Goal: Task Accomplishment & Management: Complete application form

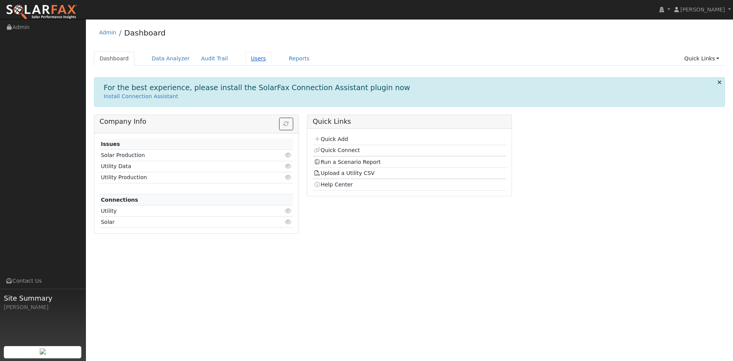
click at [272, 66] on link "Users" at bounding box center [258, 59] width 27 height 14
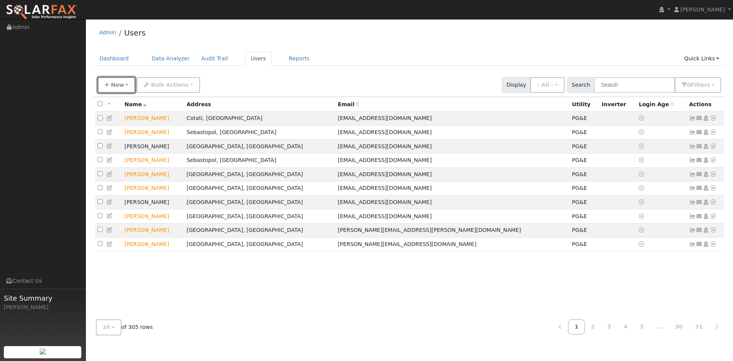
click at [115, 88] on span "New" at bounding box center [117, 85] width 13 height 6
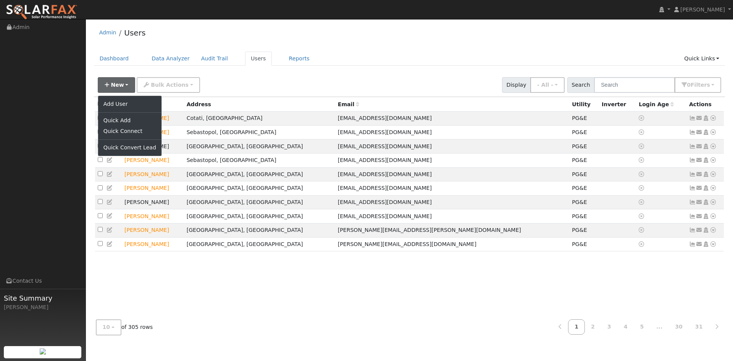
drag, startPoint x: 423, startPoint y: 83, endPoint x: 457, endPoint y: 88, distance: 34.7
click at [429, 84] on div "New Add User Quick Add Quick Connect Quick Convert Lead Bulk Actions Send Email…" at bounding box center [409, 83] width 626 height 18
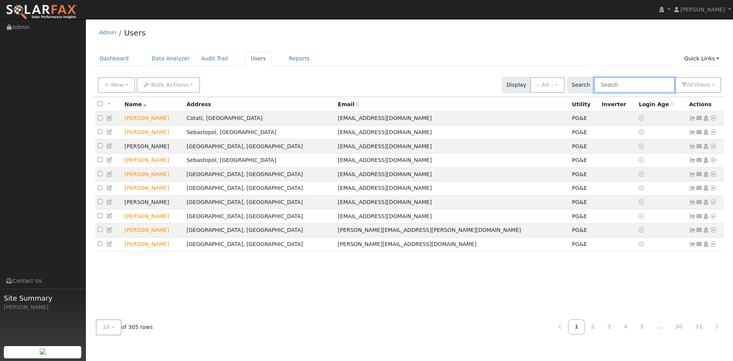
click at [602, 92] on input "text" at bounding box center [634, 85] width 81 height 16
drag, startPoint x: 602, startPoint y: 92, endPoint x: 589, endPoint y: 90, distance: 13.4
click at [594, 90] on input "text" at bounding box center [634, 85] width 81 height 16
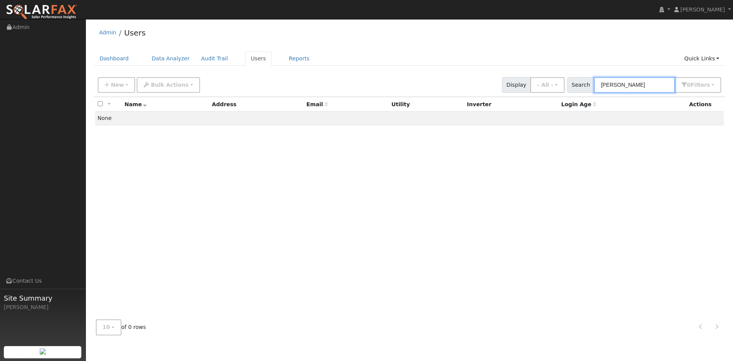
type input "recla"
drag, startPoint x: 552, startPoint y: 60, endPoint x: 535, endPoint y: 61, distance: 17.6
click at [551, 60] on ul "Dashboard Data Analyzer Audit Trail Users Reports Quick Links Quick Add Quick C…" at bounding box center [409, 59] width 631 height 14
click at [128, 92] on button "New" at bounding box center [117, 85] width 38 height 16
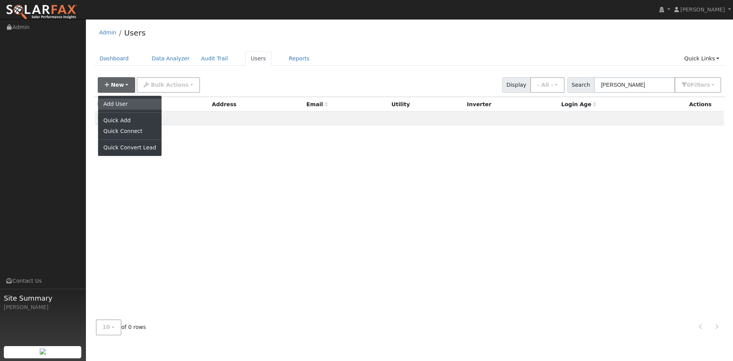
click at [126, 109] on link "Add User" at bounding box center [129, 103] width 63 height 11
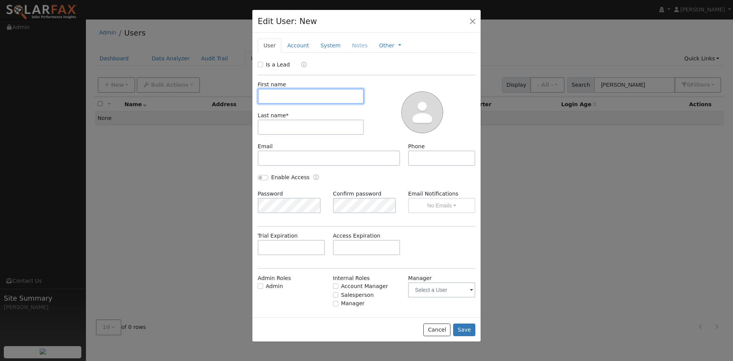
paste input "Gilbert"
type input "Gilbert"
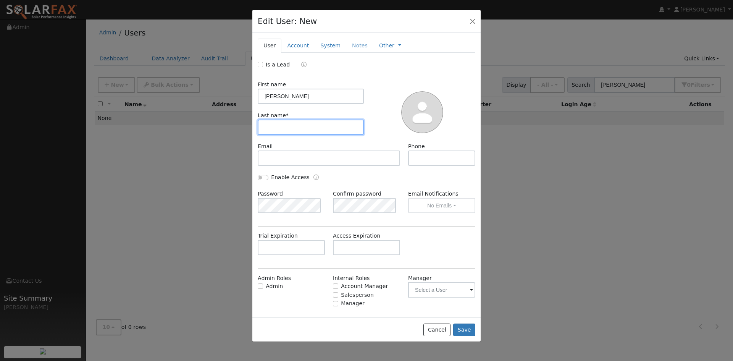
click at [305, 135] on input "text" at bounding box center [311, 126] width 106 height 15
paste input "Recla"
type input "Recla"
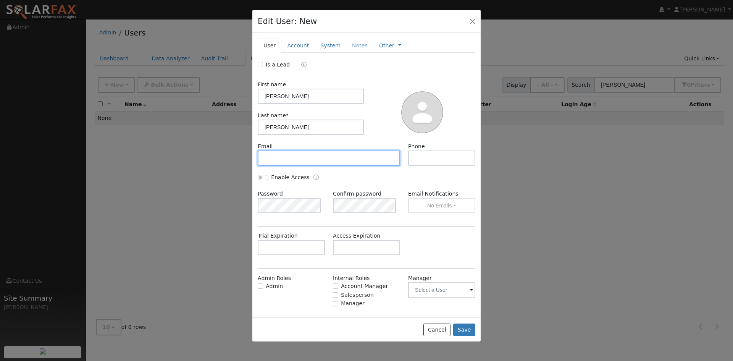
click at [305, 166] on input "text" at bounding box center [329, 157] width 142 height 15
paste input "gilbert4115@gmail.com"
type input "gilbert4115@gmail.com"
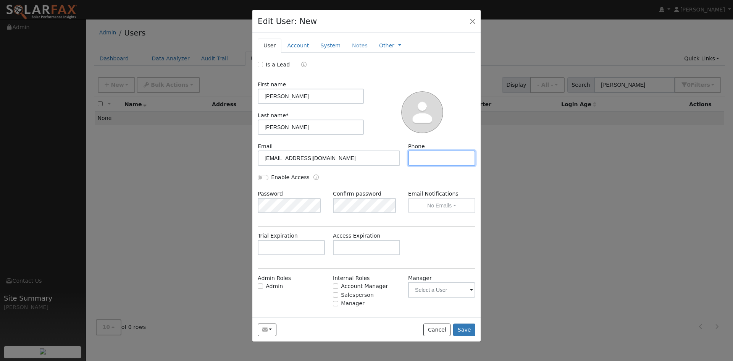
drag, startPoint x: 428, startPoint y: 181, endPoint x: 450, endPoint y: 179, distance: 22.2
click at [428, 166] on input "text" at bounding box center [441, 157] width 67 height 15
click at [410, 166] on input "text" at bounding box center [441, 157] width 67 height 15
paste input "206-730-2307"
type input "206-730-2307"
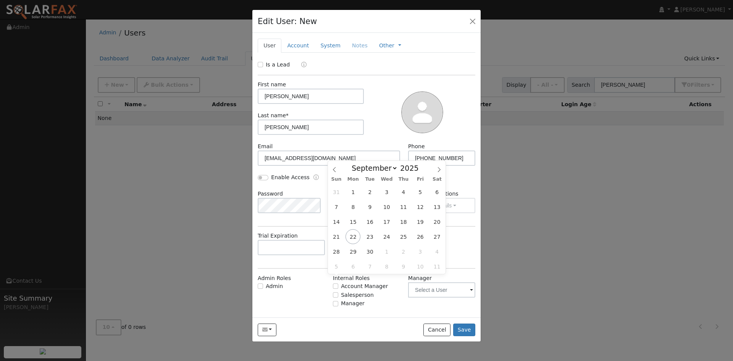
click at [347, 255] on input "text" at bounding box center [366, 247] width 67 height 15
click at [439, 168] on icon at bounding box center [438, 169] width 5 height 5
select select "10"
click at [352, 235] on span "17" at bounding box center [352, 236] width 15 height 15
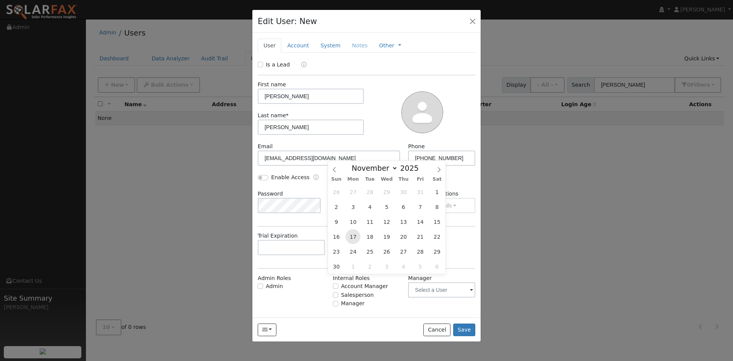
type input "11/17/2025"
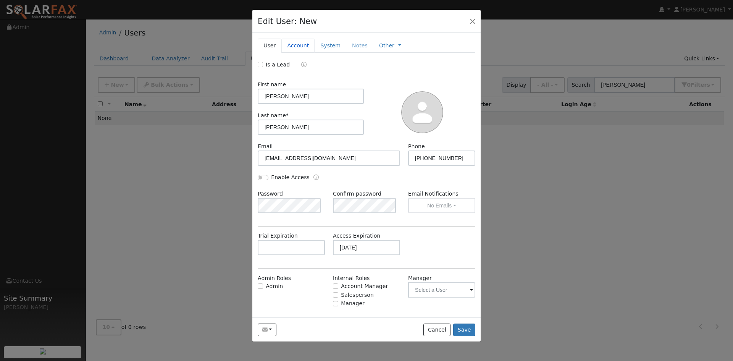
click at [310, 53] on link "Account" at bounding box center [297, 46] width 33 height 14
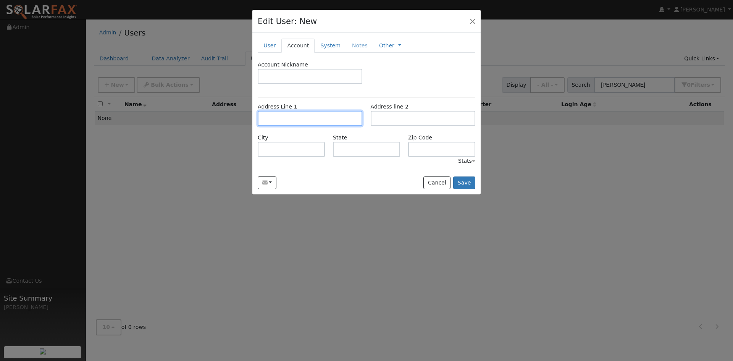
click at [307, 126] on input "text" at bounding box center [310, 118] width 105 height 15
paste input "9 Cermenho Ct"
type input "9 Cermenho Court"
type input "San Rafael"
type input "CA"
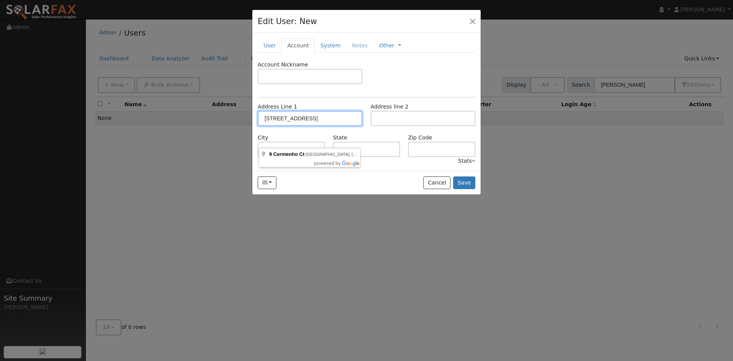
type input "94903"
click at [339, 53] on link "System" at bounding box center [331, 46] width 32 height 14
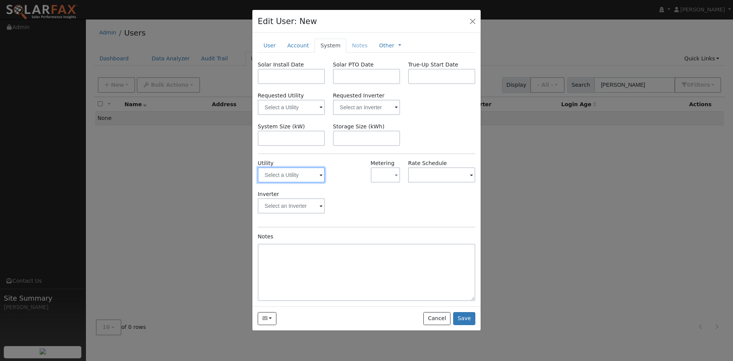
click at [302, 182] on input "text" at bounding box center [291, 174] width 67 height 15
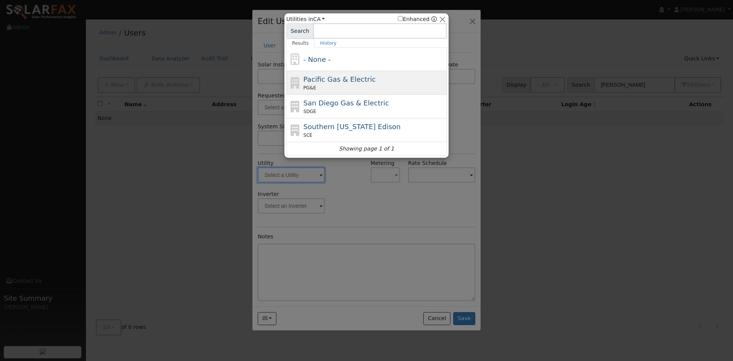
click at [326, 82] on span "Pacific Gas & Electric" at bounding box center [339, 79] width 72 height 8
type input "PG&E"
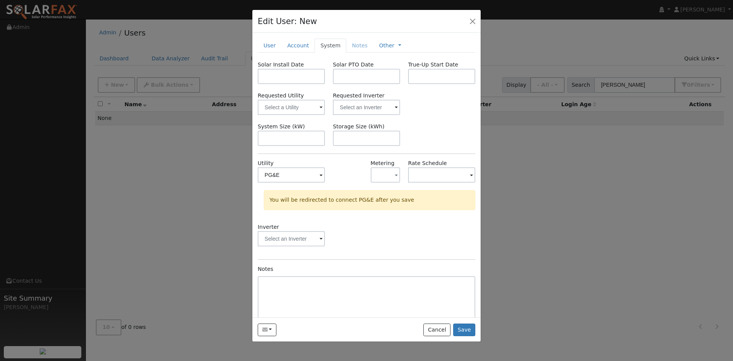
click at [422, 139] on div "Solar Install Date Solar PTO Date True-Up Start Date Requested Utility Requeste…" at bounding box center [367, 197] width 218 height 273
click at [457, 336] on button "Save" at bounding box center [464, 329] width 22 height 13
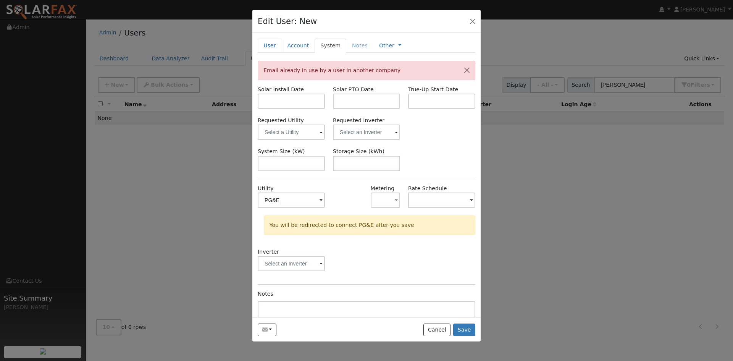
drag, startPoint x: 271, startPoint y: 56, endPoint x: 275, endPoint y: 65, distance: 9.4
click at [271, 53] on link "User" at bounding box center [270, 46] width 24 height 14
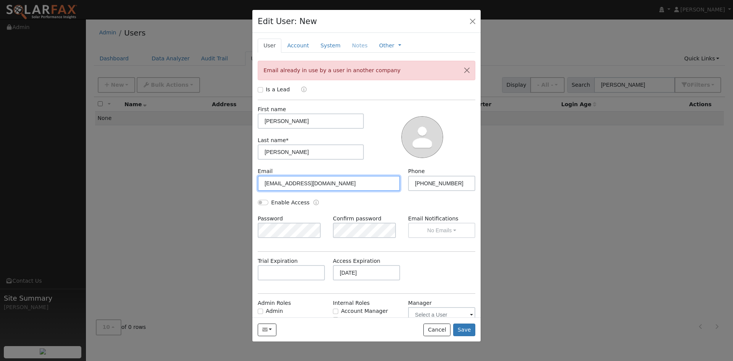
click at [307, 191] on input "gilbert4115@gmail.com" at bounding box center [329, 183] width 142 height 15
click at [376, 128] on div "First name Gilbert Last name * Recla" at bounding box center [366, 133] width 223 height 67
click at [316, 191] on input "gilbert4115@gmail.com" at bounding box center [329, 183] width 142 height 15
click at [318, 191] on input "gilbert4115@gmail.com" at bounding box center [329, 183] width 142 height 15
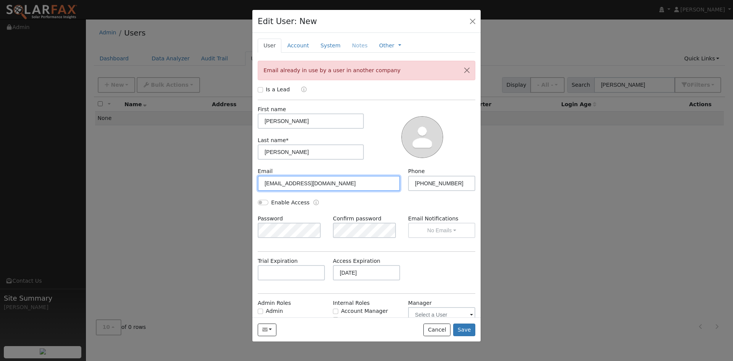
click at [318, 191] on input "gilbert4115@gmail.com" at bounding box center [329, 183] width 142 height 15
click at [381, 118] on div "Is a Lead First name Gilbert Last name * Recla Email Phone 206-730-2307 Enable …" at bounding box center [367, 217] width 218 height 263
click at [310, 53] on link "Account" at bounding box center [297, 46] width 33 height 14
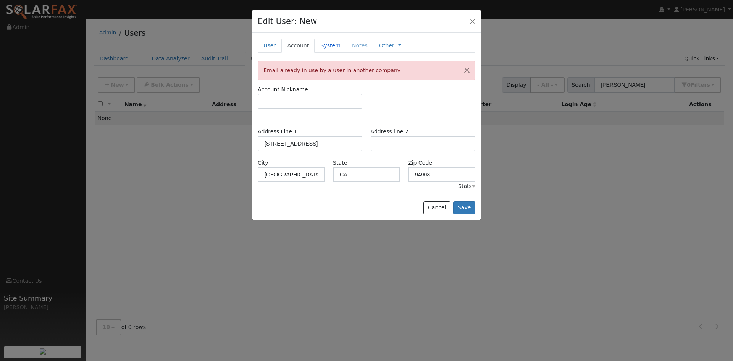
click at [344, 53] on link "System" at bounding box center [331, 46] width 32 height 14
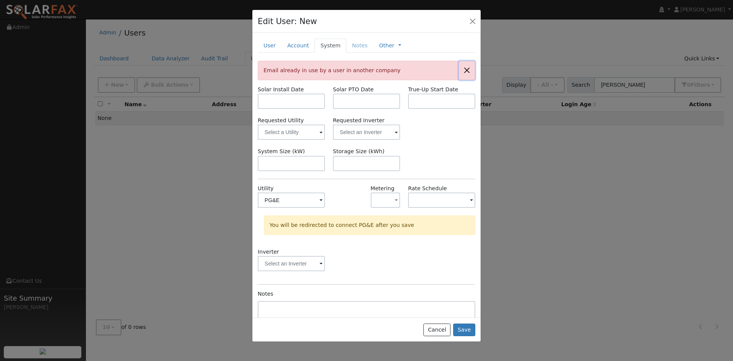
click at [459, 80] on button "button" at bounding box center [467, 70] width 16 height 19
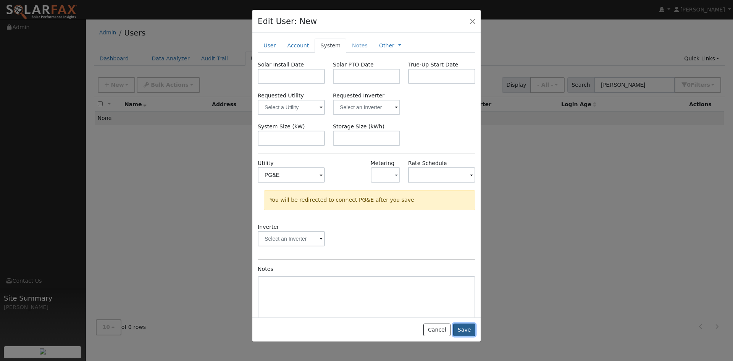
click at [462, 336] on button "Save" at bounding box center [464, 329] width 22 height 13
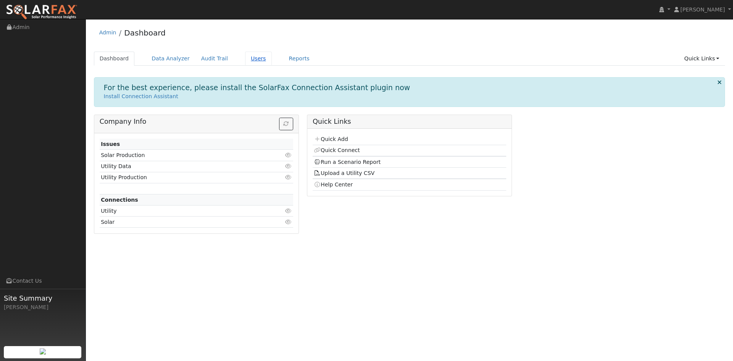
click at [272, 60] on link "Users" at bounding box center [258, 59] width 27 height 14
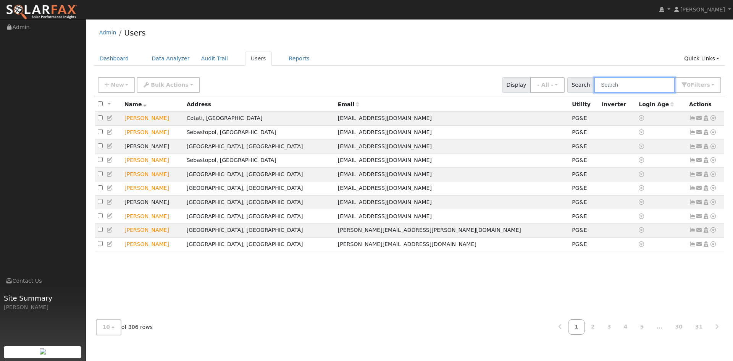
click at [607, 90] on input "text" at bounding box center [634, 85] width 81 height 16
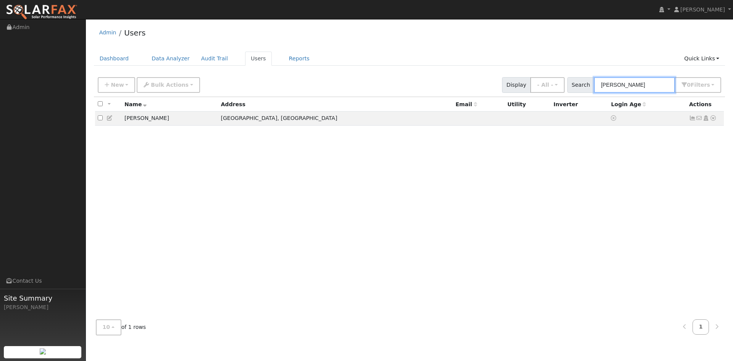
type input "recla"
click at [112, 121] on icon at bounding box center [110, 117] width 7 height 5
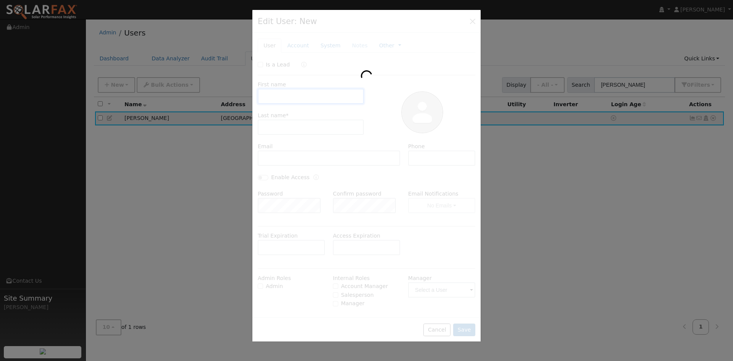
type input "11/17/2025"
type input "Gilbert"
type input "Recla"
type input "206-730-2307"
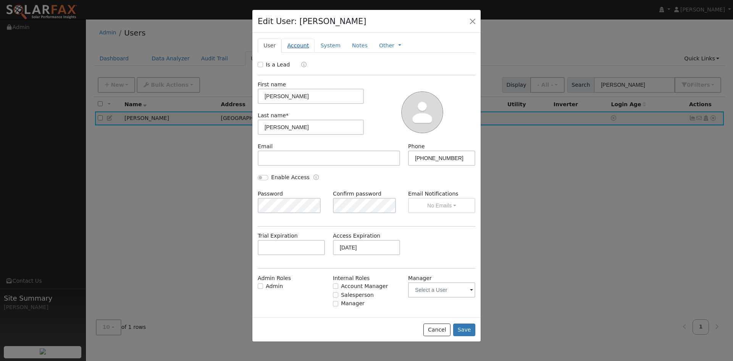
click at [305, 53] on link "Account" at bounding box center [297, 46] width 33 height 14
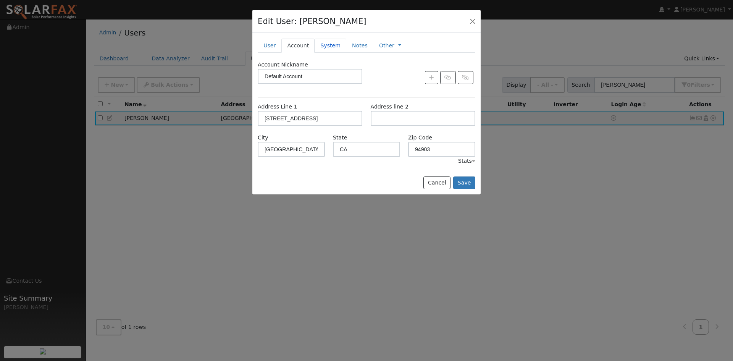
click at [346, 53] on link "System" at bounding box center [331, 46] width 32 height 14
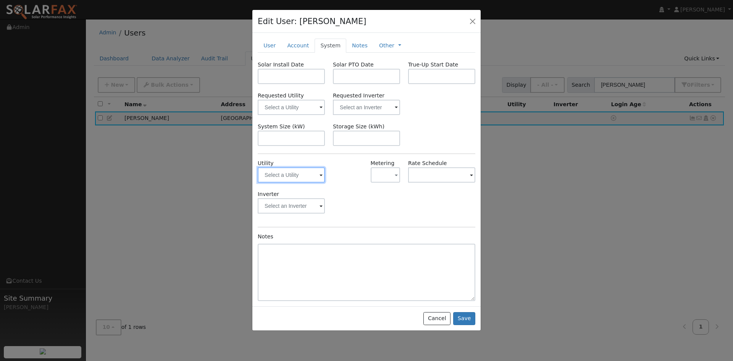
click at [301, 182] on input "text" at bounding box center [291, 174] width 67 height 15
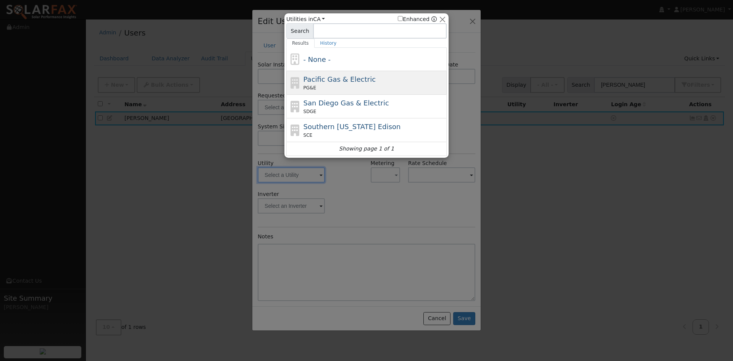
click at [329, 87] on div "Pacific Gas & Electric PG&E" at bounding box center [374, 82] width 142 height 17
type input "PG&E"
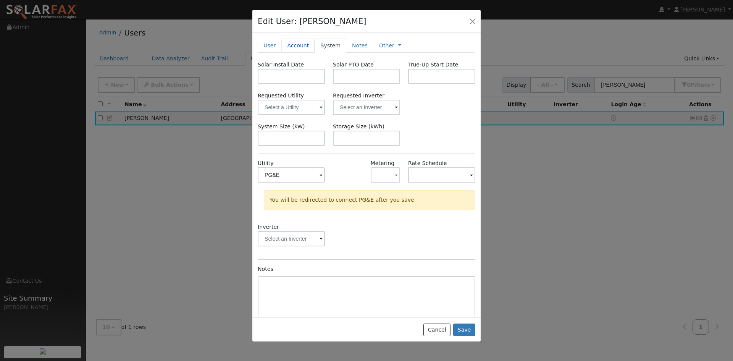
click at [301, 53] on link "Account" at bounding box center [297, 46] width 33 height 14
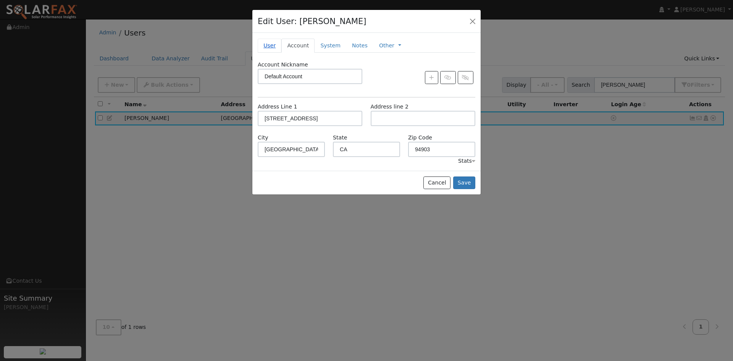
click at [266, 53] on link "User" at bounding box center [270, 46] width 24 height 14
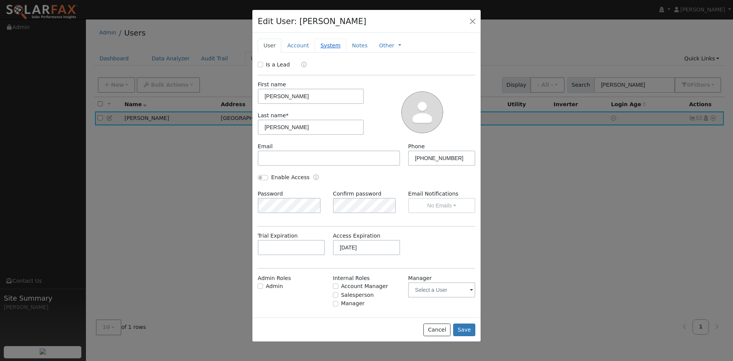
click at [343, 53] on link "System" at bounding box center [331, 46] width 32 height 14
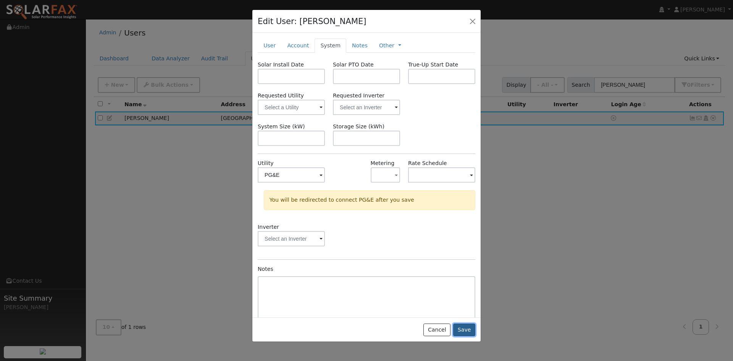
click at [458, 336] on button "Save" at bounding box center [464, 329] width 22 height 13
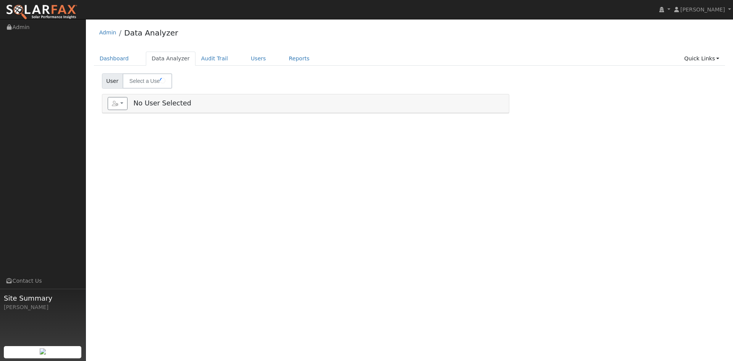
type input "[PERSON_NAME]"
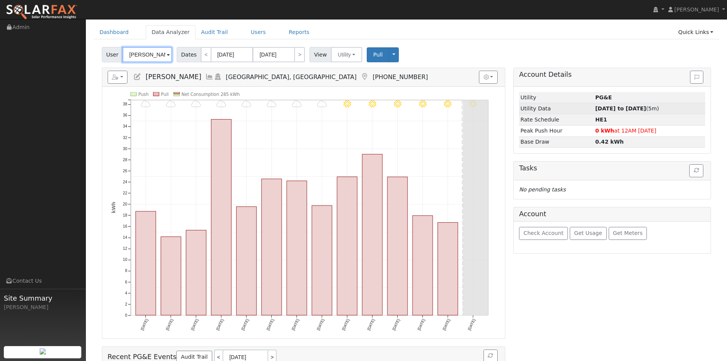
scroll to position [38, 0]
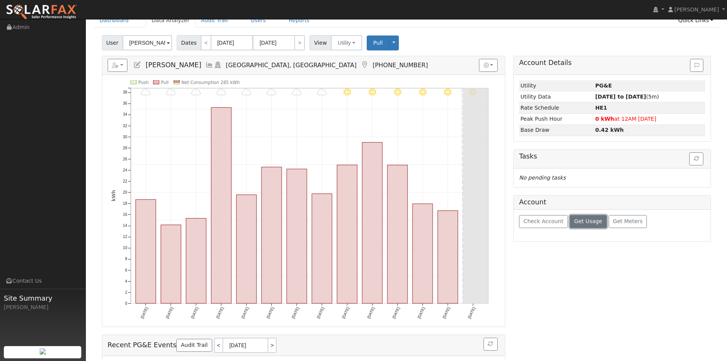
click at [600, 224] on span "Get Usage" at bounding box center [589, 221] width 28 height 6
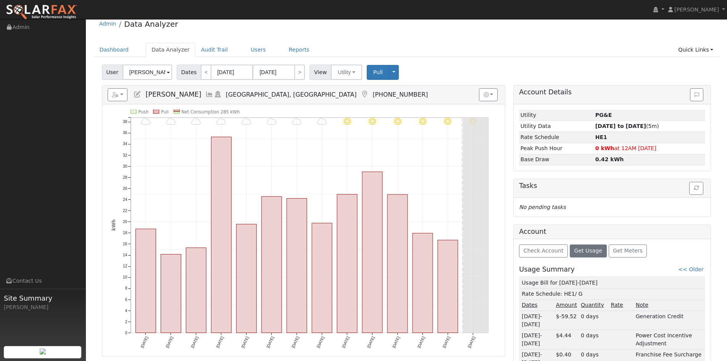
scroll to position [0, 0]
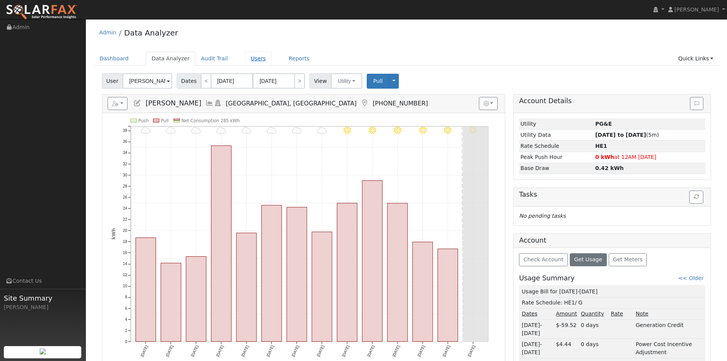
click at [272, 65] on link "Users" at bounding box center [258, 59] width 27 height 14
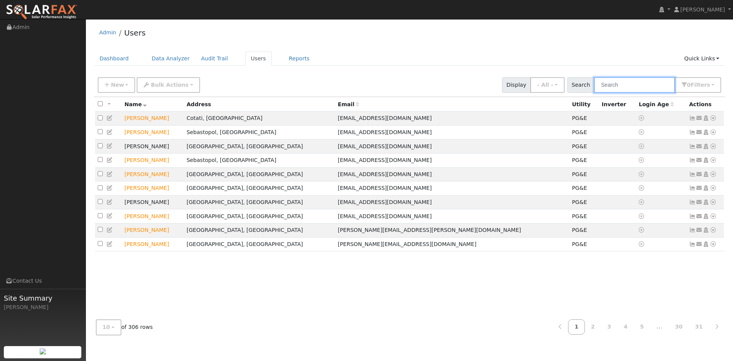
click at [597, 93] on input "text" at bounding box center [634, 85] width 81 height 16
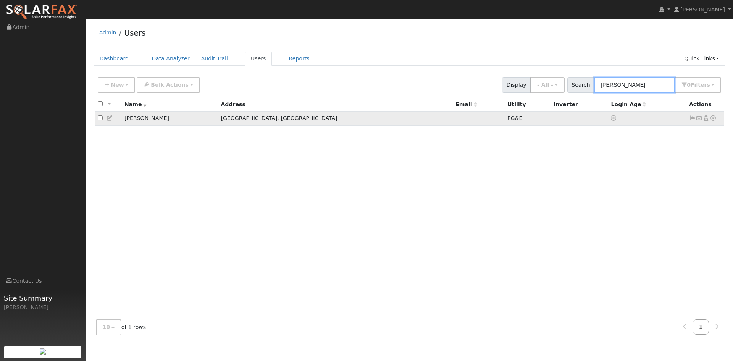
type input "[PERSON_NAME]"
click at [710, 121] on icon at bounding box center [713, 117] width 7 height 5
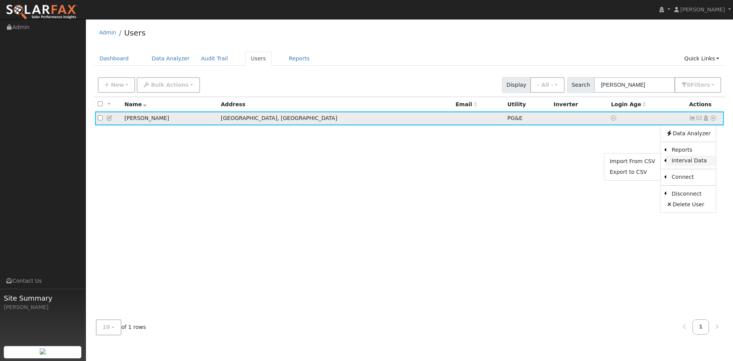
click at [685, 166] on link "Interval Data" at bounding box center [691, 160] width 50 height 11
click at [710, 121] on icon at bounding box center [713, 117] width 7 height 5
click at [624, 178] on link "Export to CSV" at bounding box center [632, 172] width 56 height 11
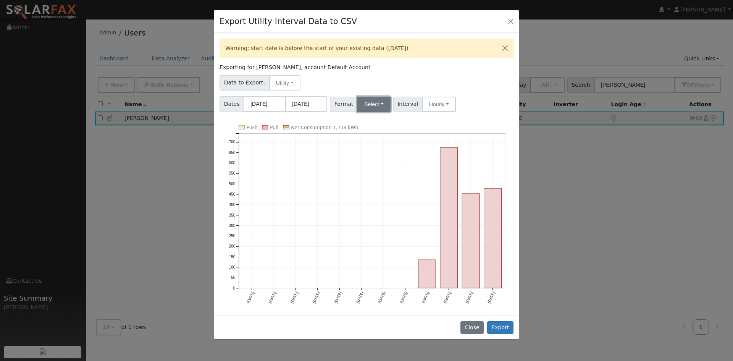
click at [387, 112] on button "Select" at bounding box center [373, 104] width 33 height 15
click at [394, 207] on link "Solargraf" at bounding box center [388, 202] width 55 height 11
click at [500, 326] on button "Export" at bounding box center [500, 327] width 26 height 13
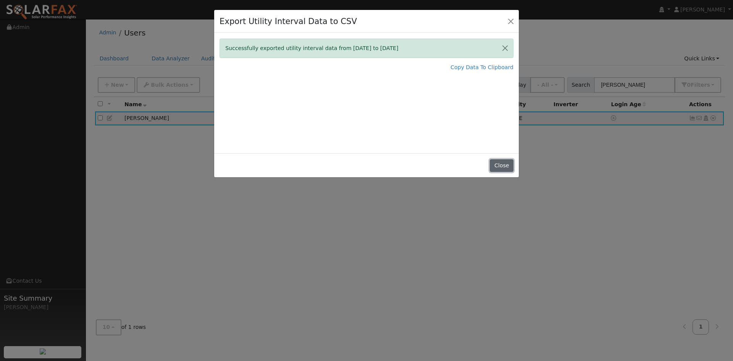
click at [500, 172] on button "Close" at bounding box center [501, 165] width 23 height 13
